Goal: Check status: Check status

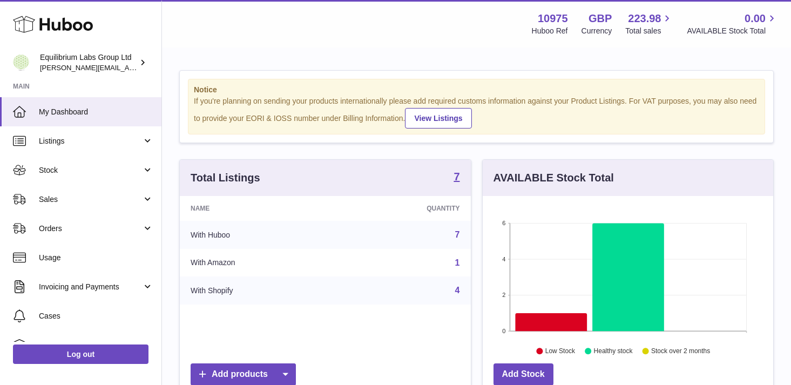
scroll to position [168, 290]
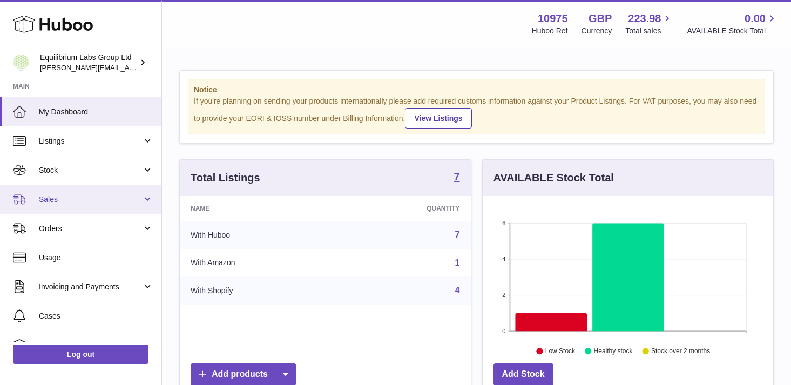
click at [103, 197] on span "Sales" at bounding box center [90, 199] width 103 height 10
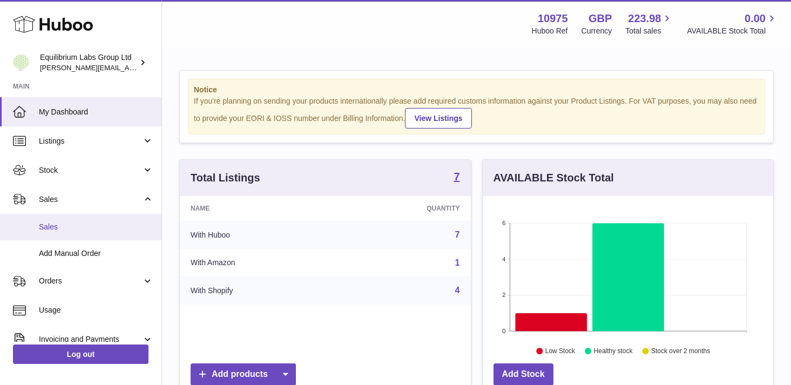
click at [99, 231] on span "Sales" at bounding box center [96, 227] width 114 height 10
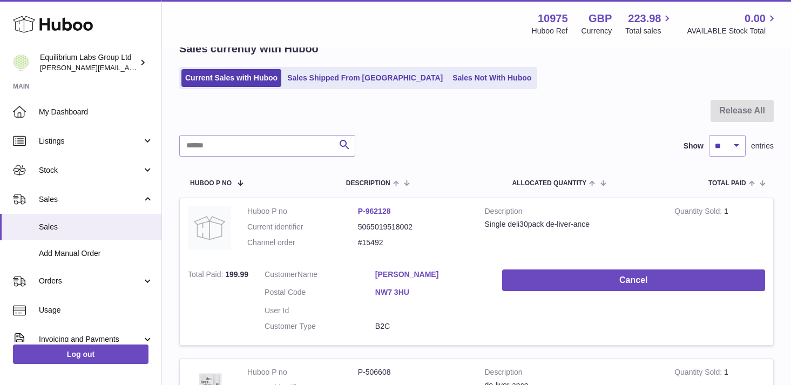
scroll to position [81, 0]
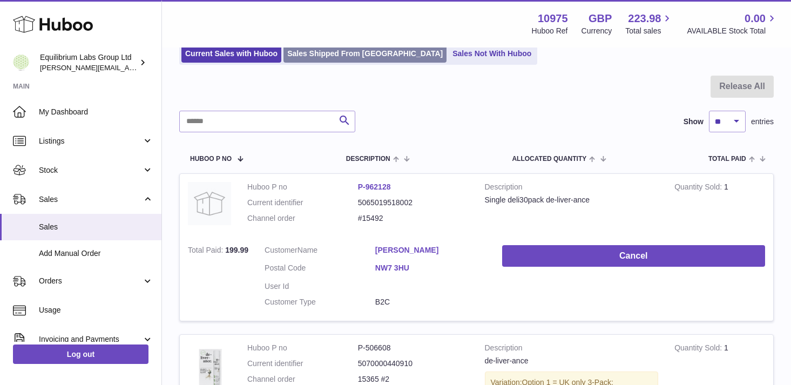
click at [324, 52] on link "Sales Shipped From [GEOGRAPHIC_DATA]" at bounding box center [364, 54] width 163 height 18
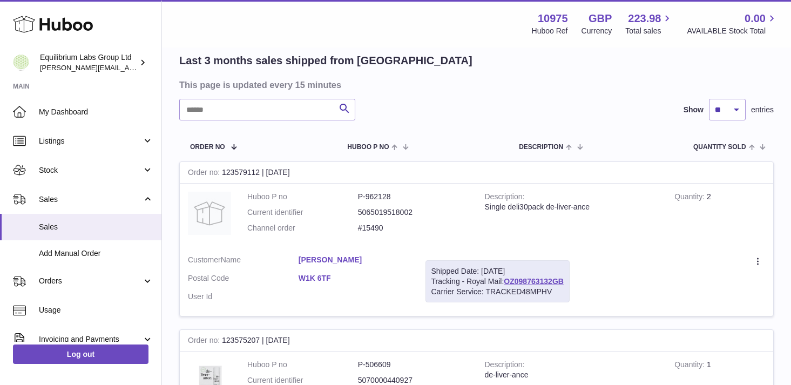
scroll to position [83, 0]
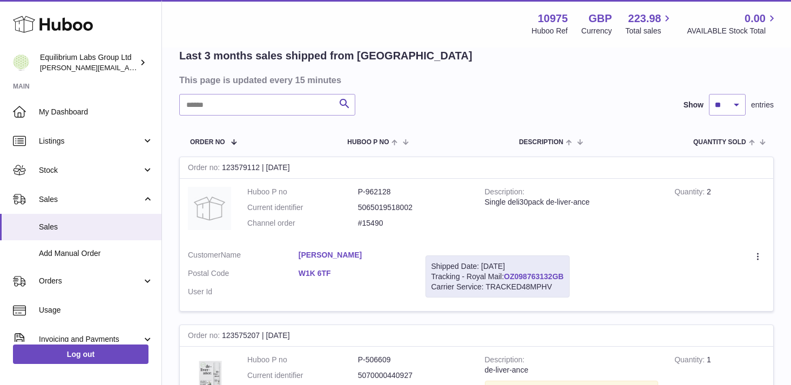
click at [531, 276] on link "OZ098763132GB" at bounding box center [534, 276] width 60 height 9
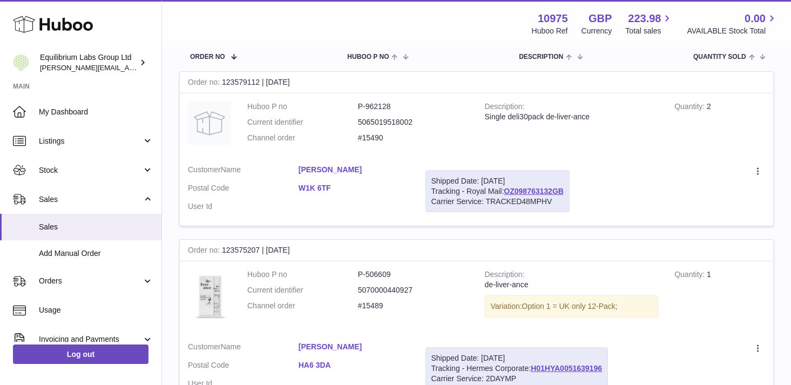
scroll to position [170, 0]
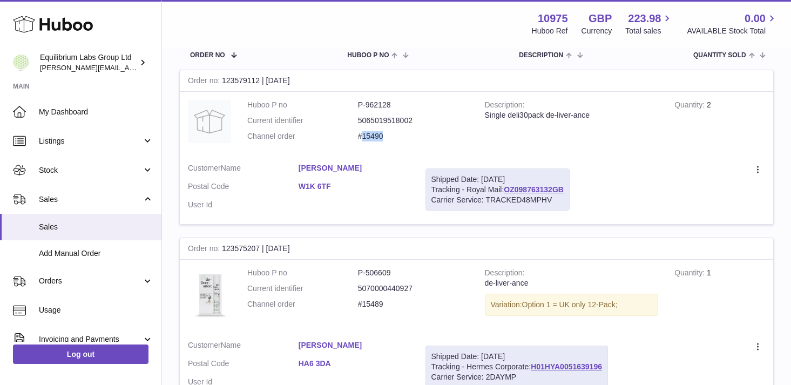
drag, startPoint x: 386, startPoint y: 135, endPoint x: 362, endPoint y: 138, distance: 23.9
click at [362, 138] on dd "#15490" at bounding box center [413, 136] width 111 height 10
copy dd "15490"
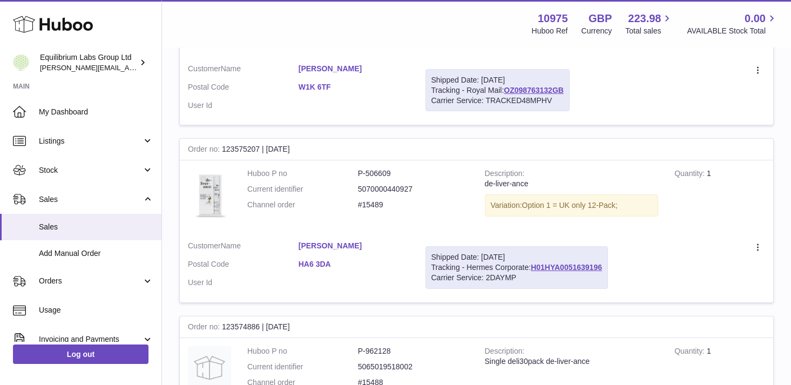
scroll to position [281, 0]
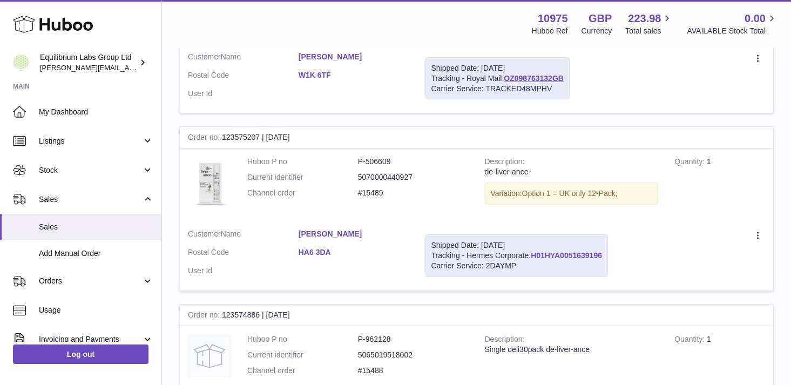
click at [565, 258] on link "H01HYA0051639196" at bounding box center [566, 255] width 71 height 9
click at [567, 257] on link "H01HYA0051639196" at bounding box center [566, 255] width 71 height 9
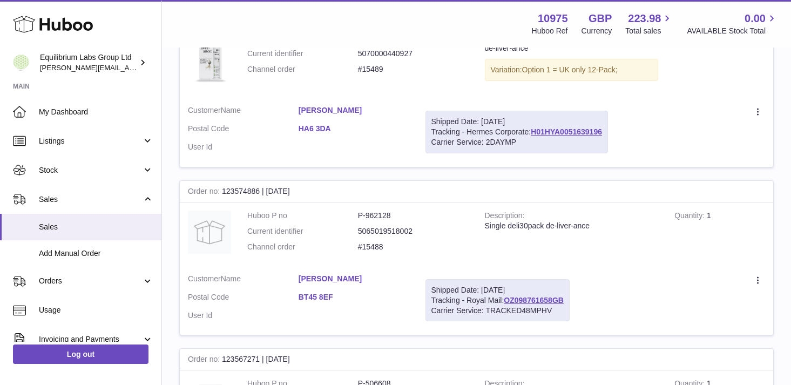
scroll to position [443, 0]
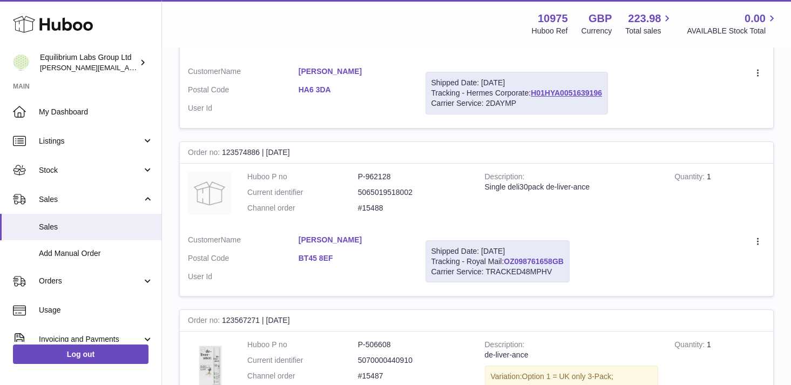
click at [525, 259] on link "OZ098761658GB" at bounding box center [534, 261] width 60 height 9
click at [391, 256] on link "BT45 8EF" at bounding box center [354, 258] width 111 height 10
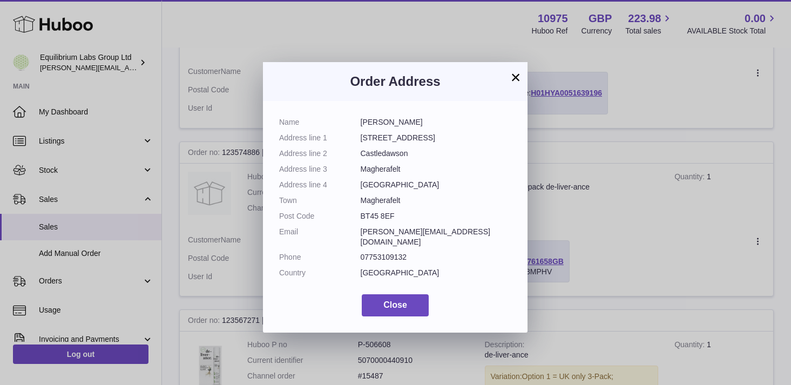
click at [510, 74] on button "×" at bounding box center [515, 77] width 13 height 13
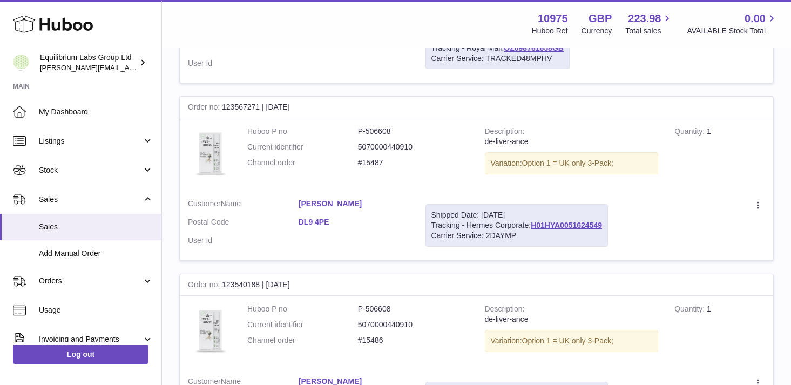
scroll to position [662, 0]
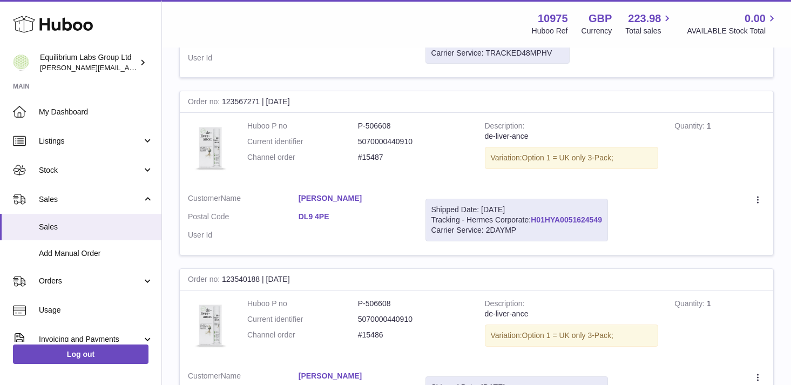
click at [550, 222] on link "H01HYA0051624549" at bounding box center [566, 219] width 71 height 9
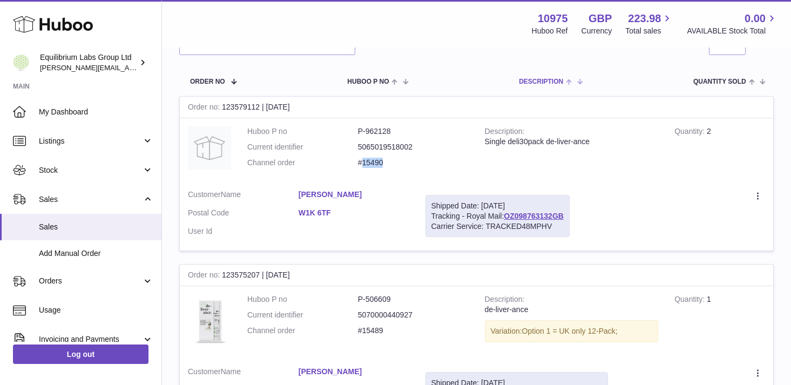
scroll to position [156, 0]
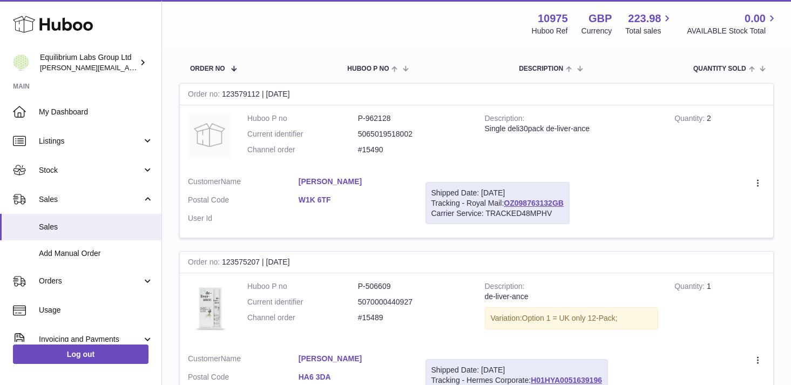
click at [408, 215] on dd at bounding box center [354, 218] width 111 height 10
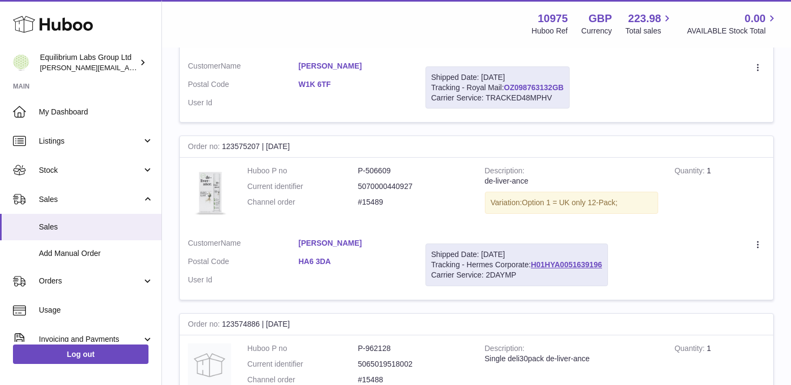
scroll to position [273, 0]
click at [579, 264] on link "H01HYA0051639196" at bounding box center [566, 263] width 71 height 9
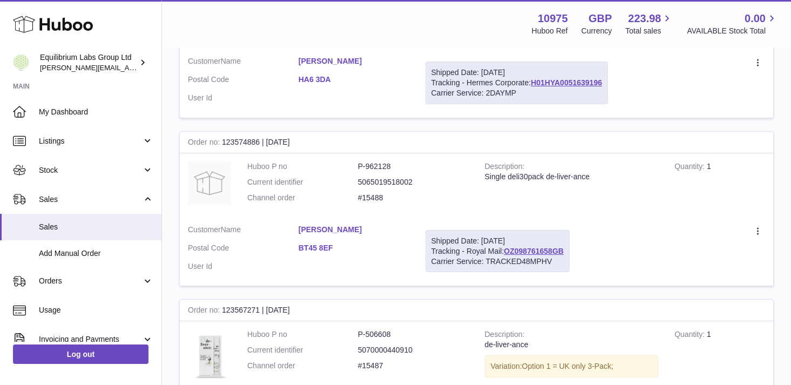
scroll to position [474, 0]
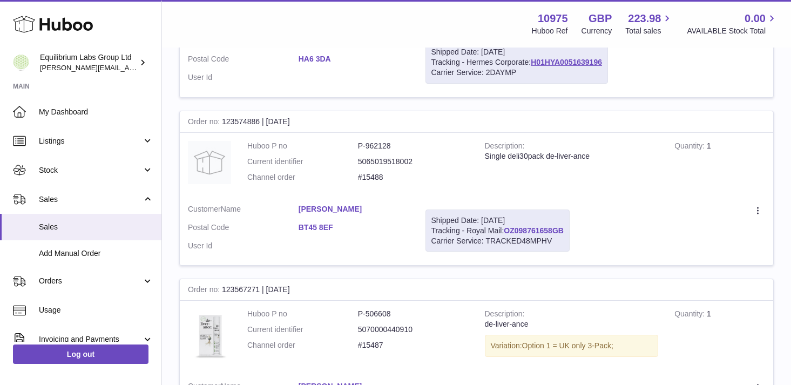
click at [540, 233] on link "OZ098761658GB" at bounding box center [534, 230] width 60 height 9
drag, startPoint x: 568, startPoint y: 233, endPoint x: 507, endPoint y: 232, distance: 61.0
click at [507, 232] on div "Shipped Date: 27th Aug 2025 Tracking - Royal Mail: OZ098761658GB Carrier Servic…" at bounding box center [497, 230] width 144 height 43
copy link "OZ098761658GB"
click at [598, 182] on td "Description Single deli30pack de-liver-ance" at bounding box center [572, 164] width 190 height 63
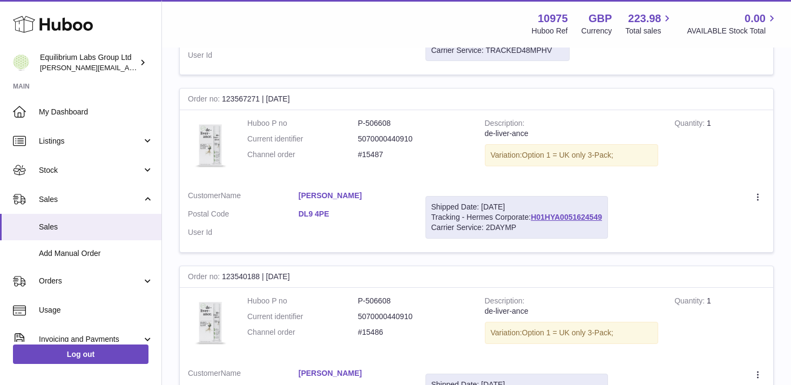
scroll to position [676, 0]
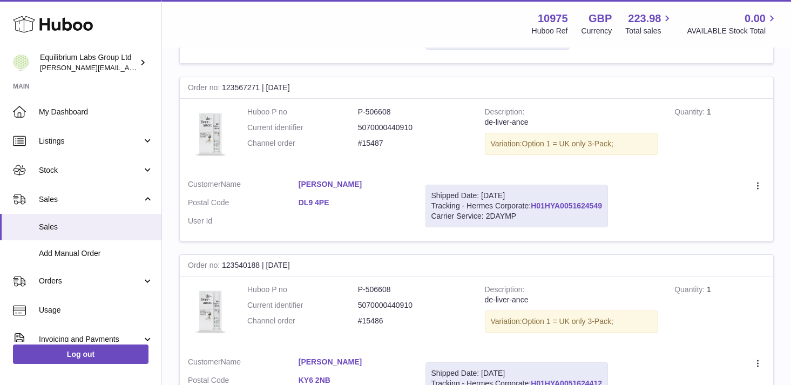
click at [575, 206] on link "H01HYA0051624549" at bounding box center [566, 205] width 71 height 9
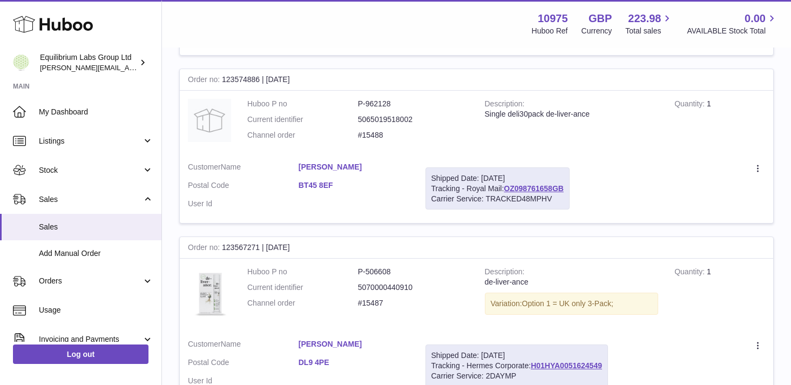
scroll to position [0, 0]
